Goal: Navigation & Orientation: Find specific page/section

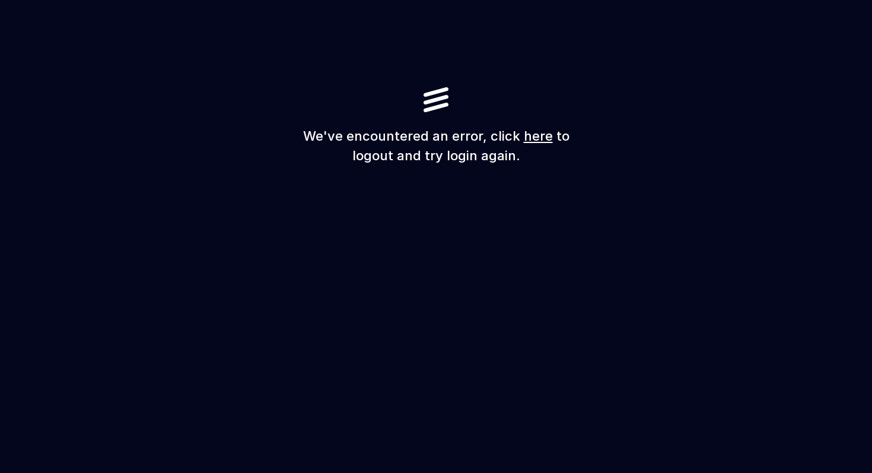
click at [545, 136] on link "here" at bounding box center [538, 135] width 29 height 15
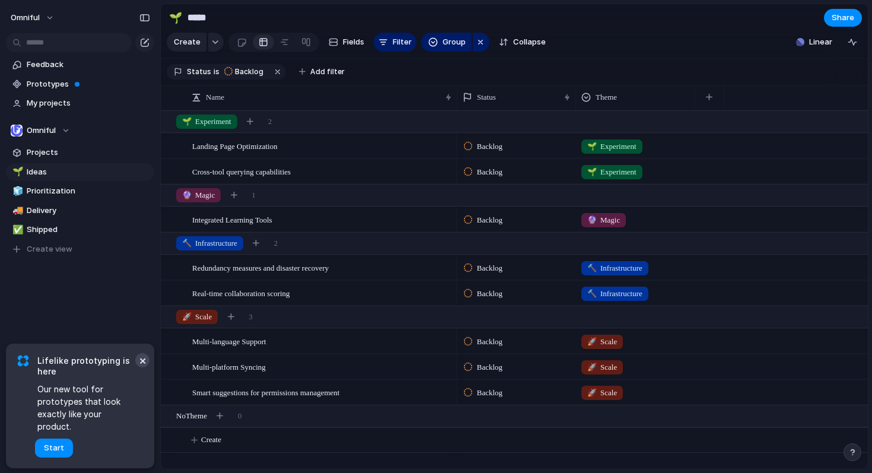
click at [140, 367] on button "×" at bounding box center [142, 360] width 14 height 14
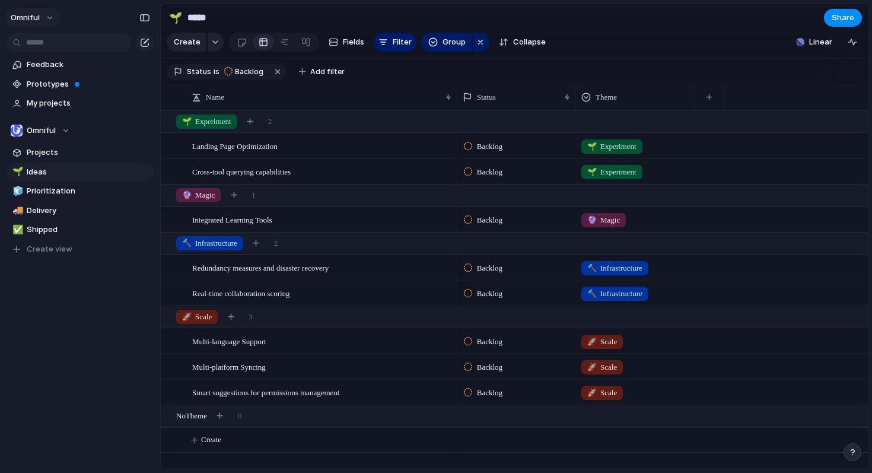
click at [46, 15] on button "Omniful" at bounding box center [32, 17] width 55 height 19
click at [30, 17] on div "Settings Invite members Change theme Sign out" at bounding box center [436, 236] width 872 height 473
click at [83, 319] on div "Feedback Prototypes My projects Omniful Projects 🌱 Ideas 🧊 Prioritization 🚚 Del…" at bounding box center [80, 177] width 160 height 354
click at [795, 20] on div at bounding box center [797, 18] width 12 height 12
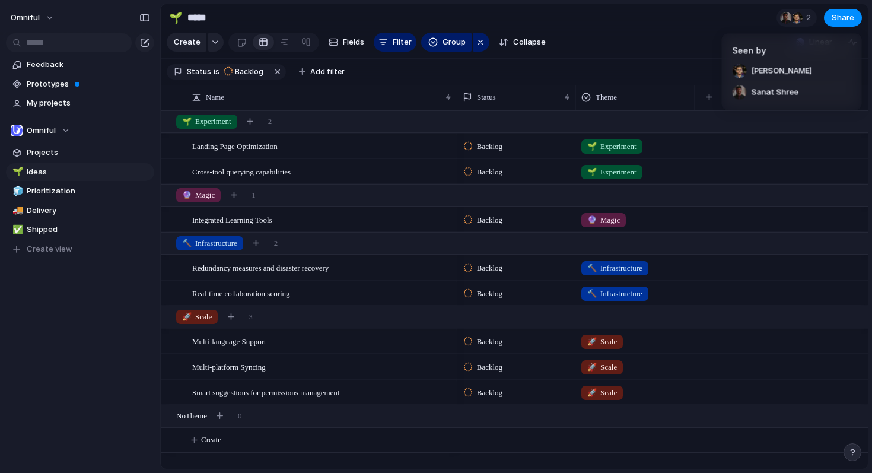
click at [641, 48] on div "Seen by [PERSON_NAME] Sanat Shree" at bounding box center [436, 236] width 872 height 473
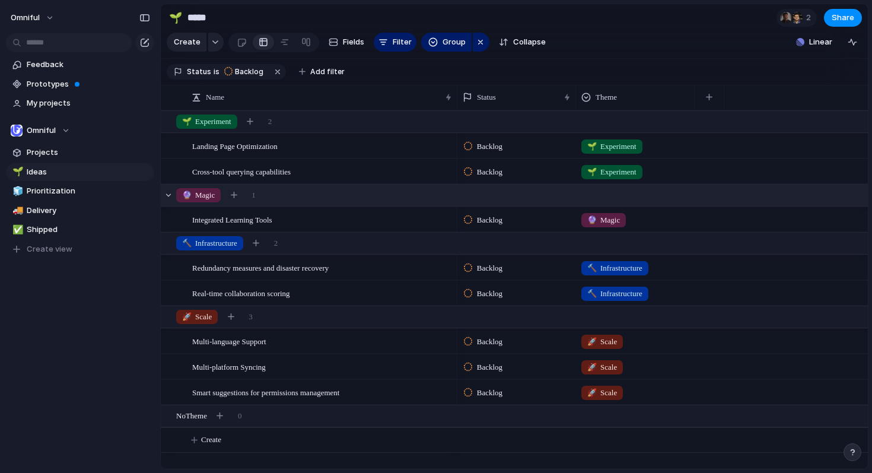
click at [203, 201] on span "🔮 Magic" at bounding box center [198, 195] width 33 height 12
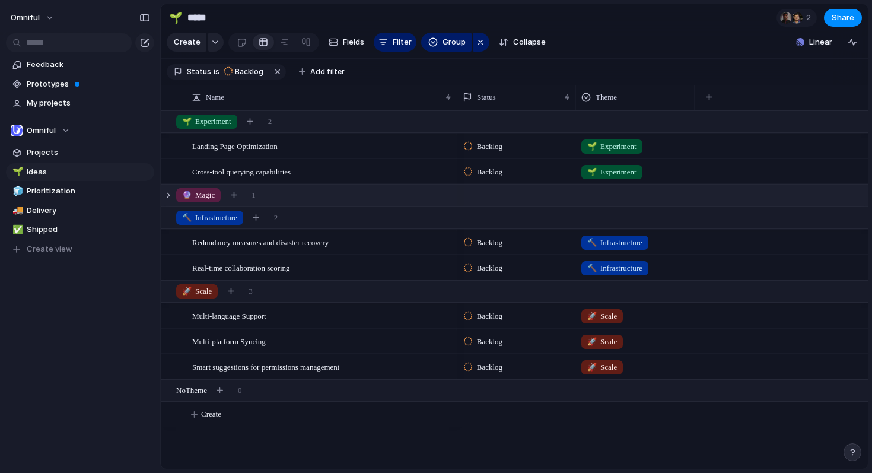
click at [203, 201] on span "🔮 Magic" at bounding box center [198, 195] width 33 height 12
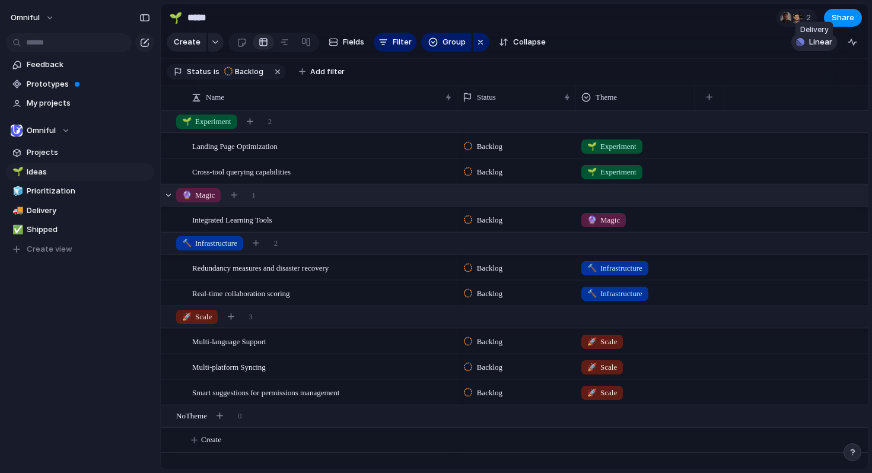
click at [816, 48] on span "Linear" at bounding box center [820, 42] width 23 height 12
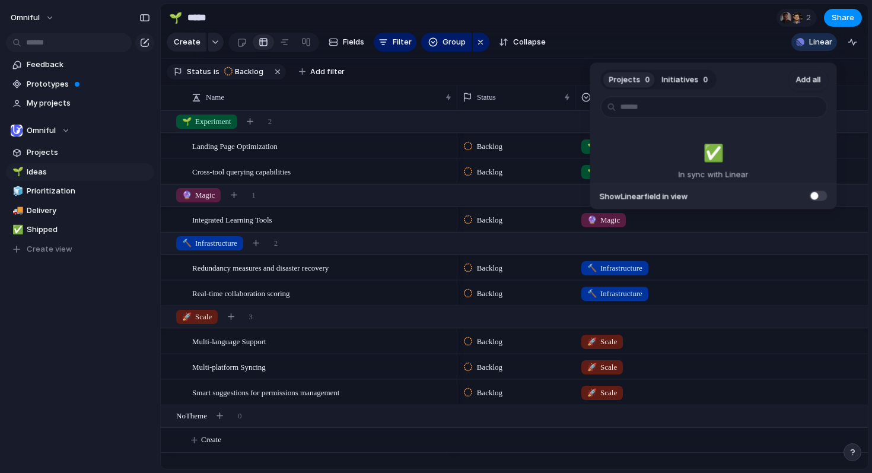
click at [757, 42] on div "Projects 0 Initiatives 0 Add all ✅️ In sync with Linear Show Linear field in vi…" at bounding box center [436, 236] width 872 height 473
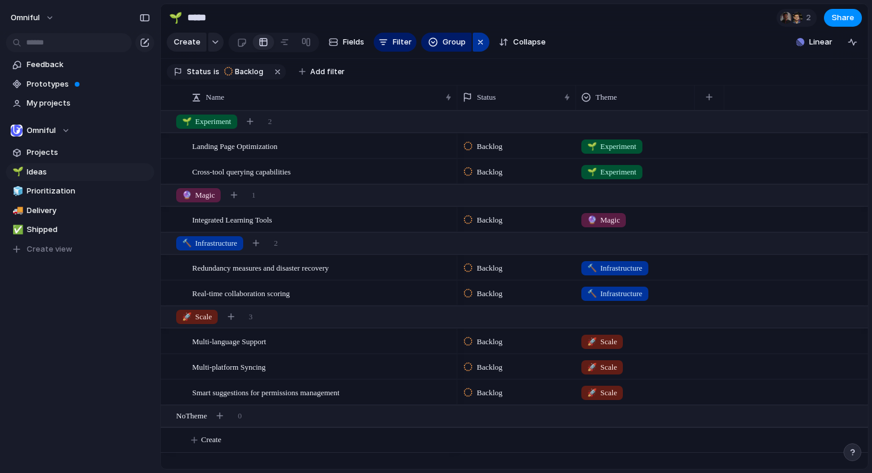
click at [476, 46] on div "button" at bounding box center [480, 42] width 9 height 14
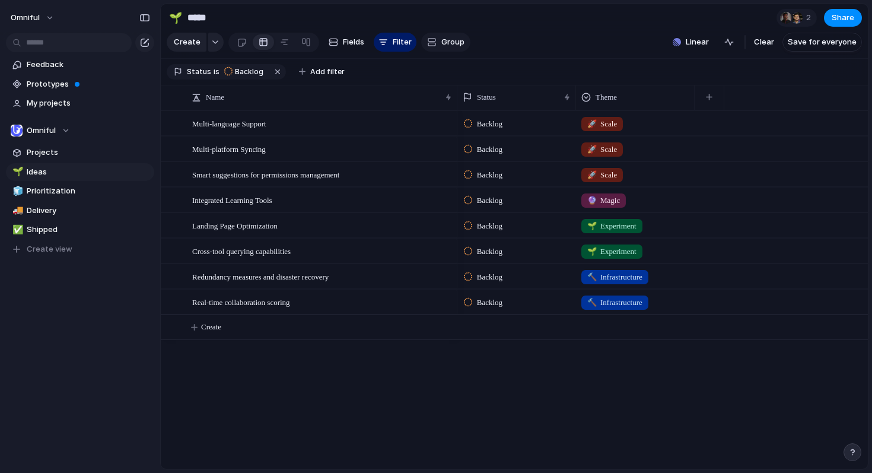
click at [457, 48] on span "Group" at bounding box center [453, 42] width 23 height 12
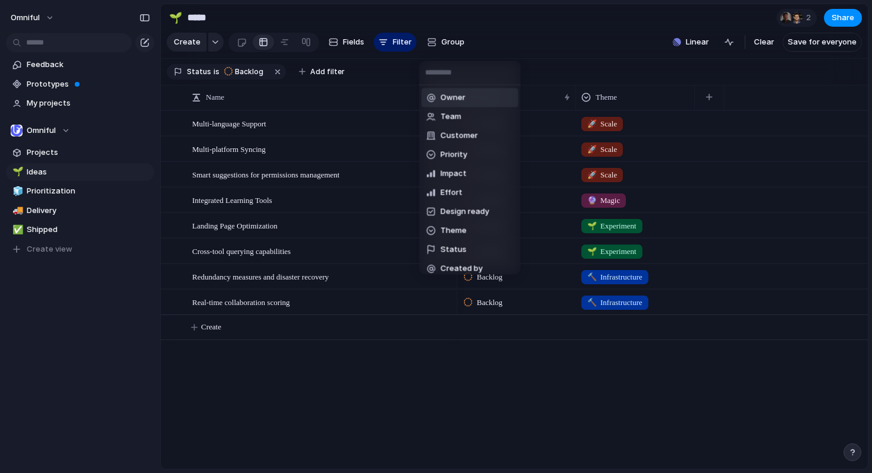
click at [475, 39] on div "Owner Team Customer Priority Impact Effort Design ready Theme Status Created by" at bounding box center [436, 236] width 872 height 473
